Goal: Task Accomplishment & Management: Manage account settings

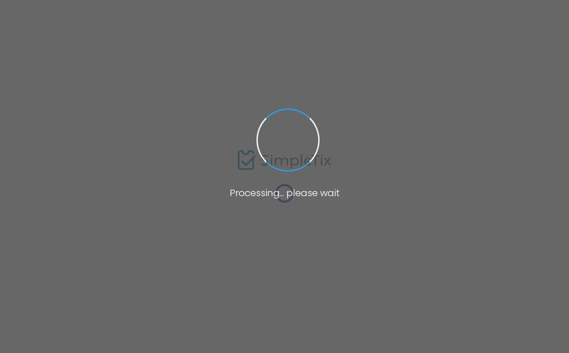
type input "[DATE] Bird House [GEOGRAPHIC_DATA]"
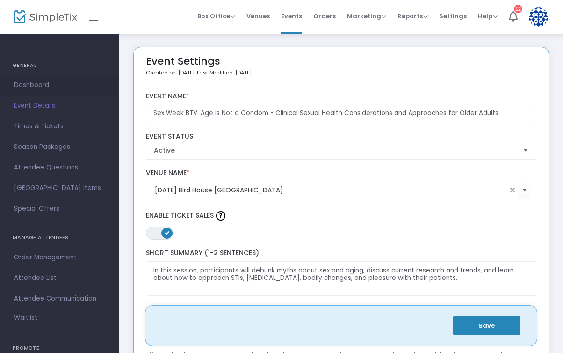
click at [45, 83] on span "Dashboard" at bounding box center [59, 85] width 91 height 12
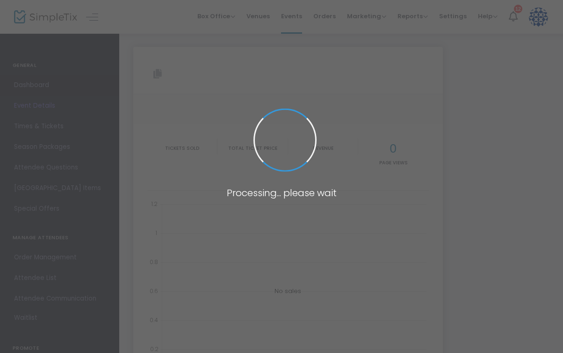
type input "[URL][DOMAIN_NAME]"
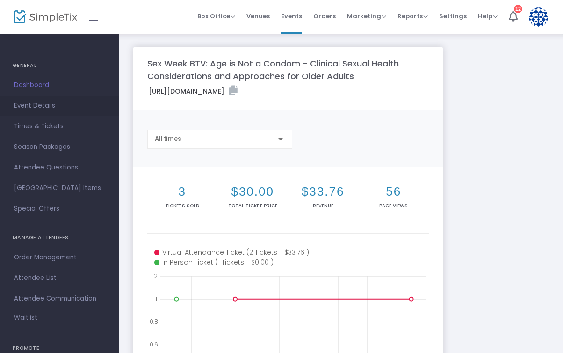
click at [48, 107] on span "Event Details" at bounding box center [59, 106] width 91 height 12
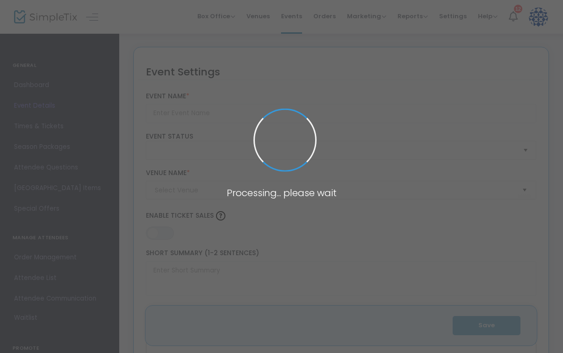
type input "Sex Week BTV: Age is Not a Condom - Clinical Sexual Health Considerations and A…"
type textarea "In this session, participants will debunk myths about sex and aging, discuss cu…"
type input "Register Now"
checkbox input "true"
type input "[DATE] Bird House [GEOGRAPHIC_DATA]"
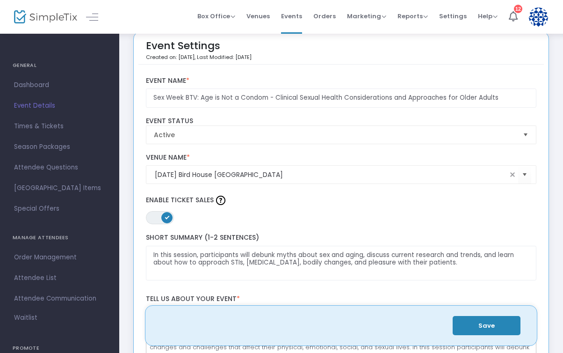
scroll to position [16, 0]
click at [512, 175] on span at bounding box center [512, 173] width 7 height 7
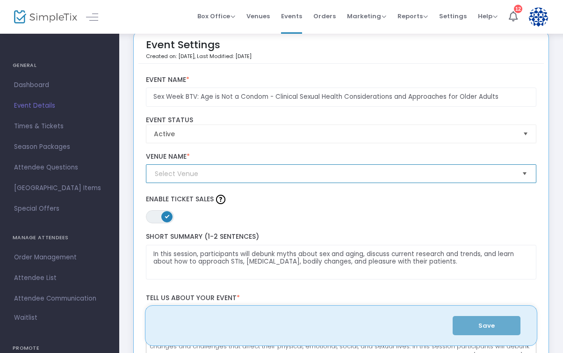
click at [528, 175] on span "Select" at bounding box center [524, 173] width 15 height 15
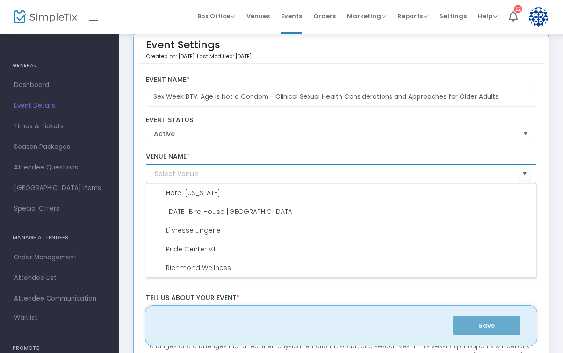
scroll to position [94, 0]
click at [299, 176] on input at bounding box center [337, 174] width 364 height 10
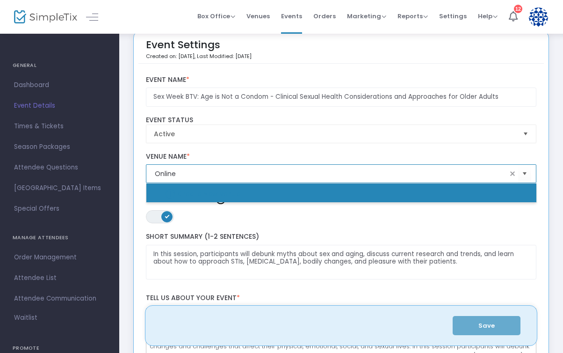
type input "Online"
click at [314, 156] on label "Venue Name *" at bounding box center [341, 156] width 391 height 8
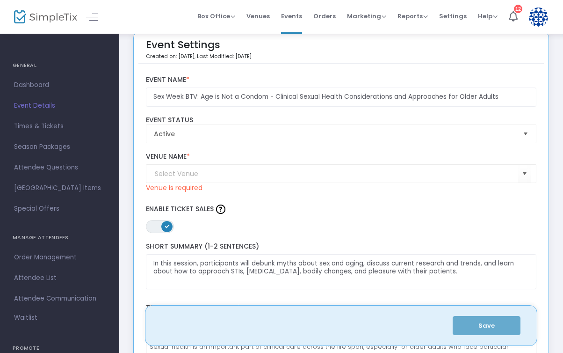
click at [304, 167] on kendo-combobox at bounding box center [341, 173] width 391 height 19
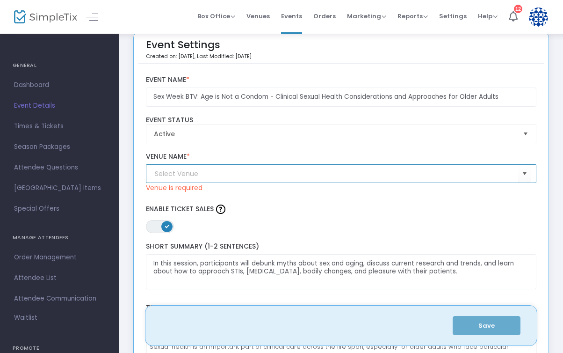
click at [295, 172] on input at bounding box center [337, 174] width 364 height 10
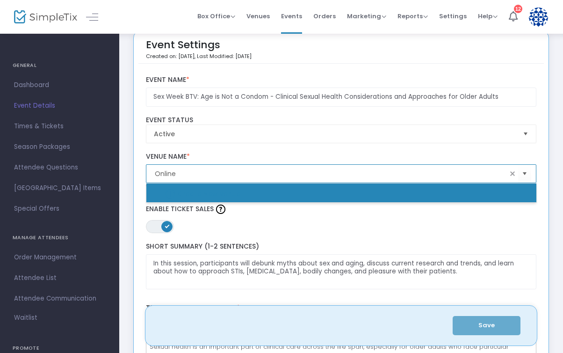
type input "Create New venue"
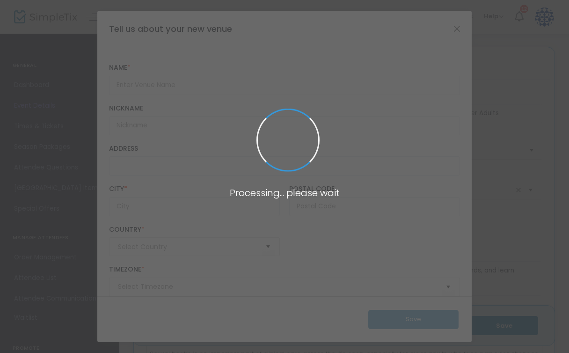
type input "[GEOGRAPHIC_DATA]"
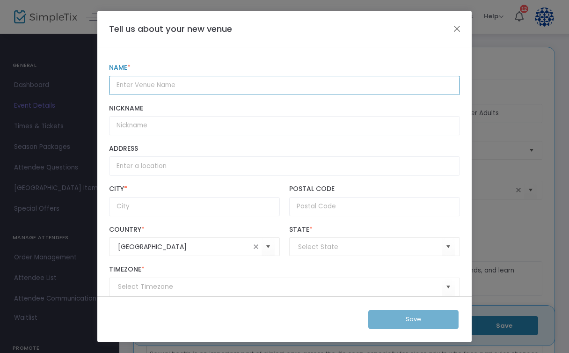
click at [197, 82] on input "Name *" at bounding box center [284, 85] width 351 height 19
type input "Online"
click at [335, 251] on input at bounding box center [370, 247] width 144 height 10
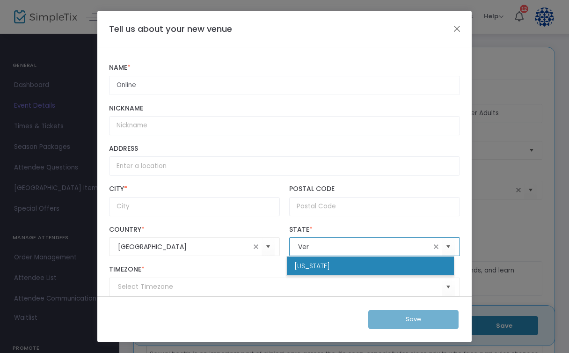
click at [333, 268] on li "[US_STATE]" at bounding box center [370, 265] width 167 height 19
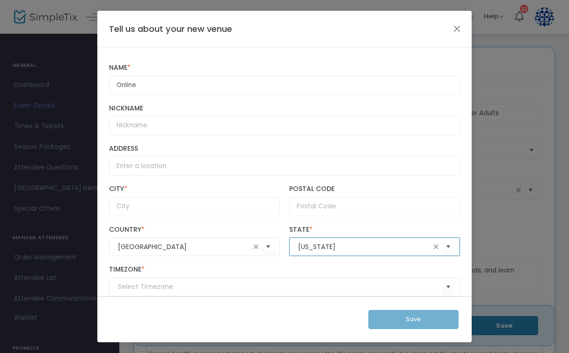
scroll to position [16, 0]
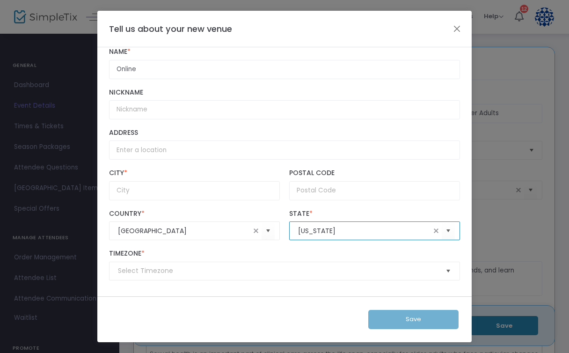
click at [441, 267] on span "Select" at bounding box center [448, 270] width 15 height 15
type input "[US_STATE]"
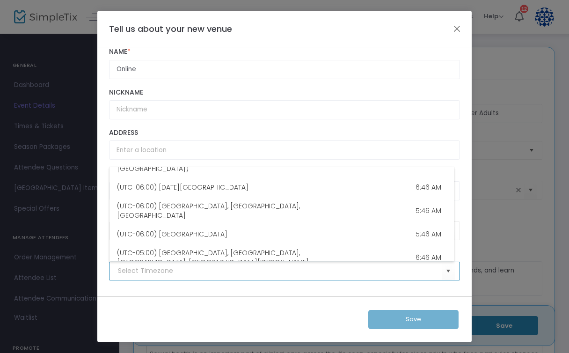
scroll to position [309, 0]
click at [272, 289] on li "(UTC-05:00) Eastern Time ([GEOGRAPHIC_DATA] & [GEOGRAPHIC_DATA]) 7:46 AM" at bounding box center [281, 303] width 344 height 28
type input "(UTC-05:00) Eastern Time ([GEOGRAPHIC_DATA] & [GEOGRAPHIC_DATA])"
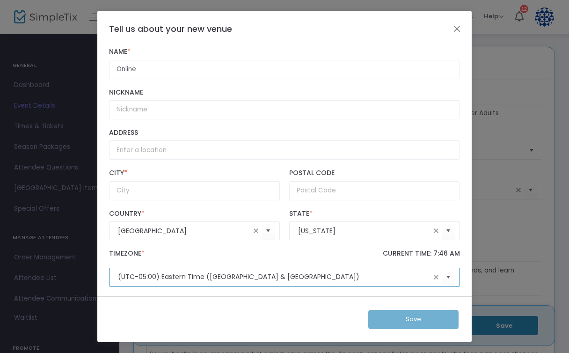
click at [327, 305] on div "Save" at bounding box center [284, 319] width 374 height 46
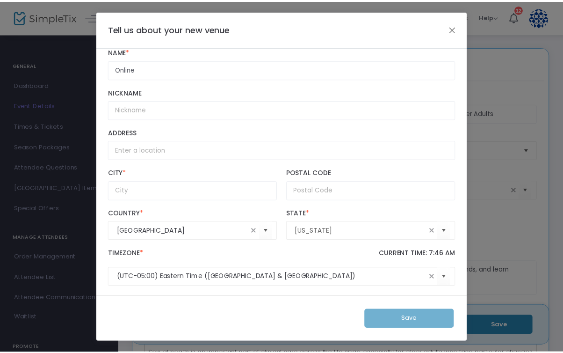
scroll to position [22, 0]
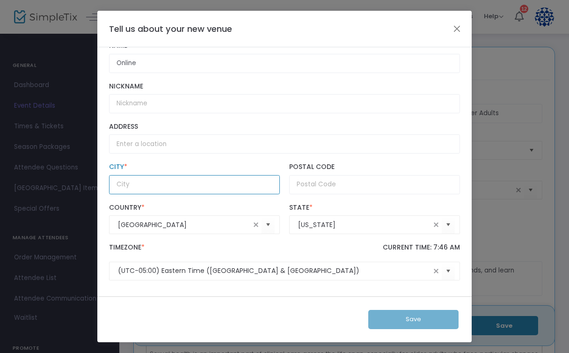
click at [222, 184] on input "City *" at bounding box center [194, 184] width 171 height 19
type input "[GEOGRAPHIC_DATA]"
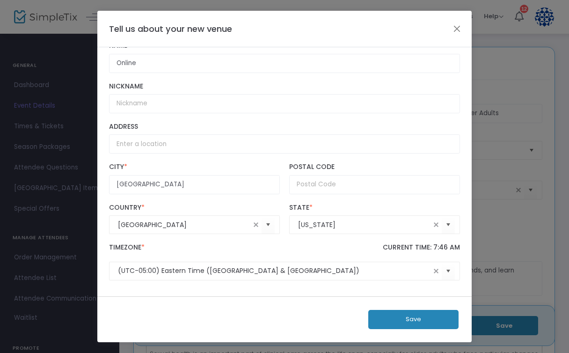
click at [263, 163] on label "City *" at bounding box center [194, 167] width 171 height 8
click at [263, 175] on input "[GEOGRAPHIC_DATA]" at bounding box center [194, 184] width 171 height 19
click at [392, 313] on button "Save" at bounding box center [413, 319] width 90 height 19
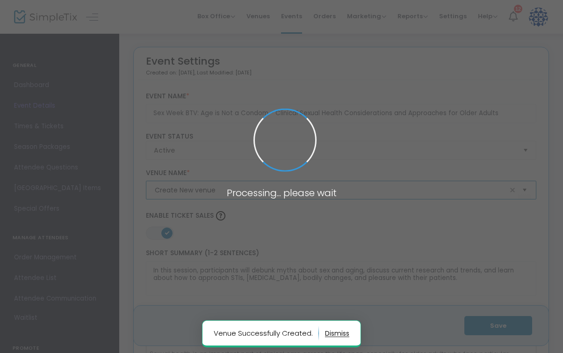
type input "Online"
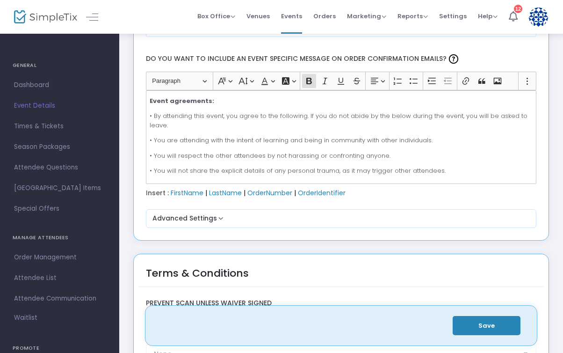
scroll to position [1291, 0]
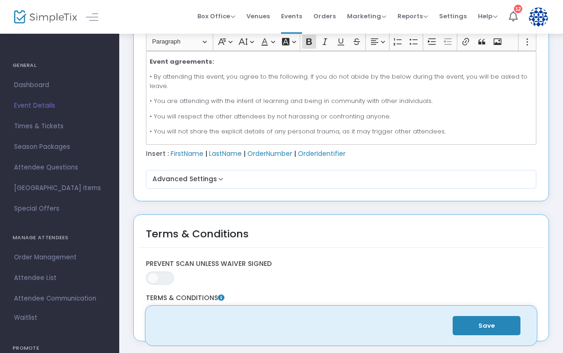
click at [485, 324] on button "Save" at bounding box center [487, 325] width 68 height 19
